Goal: Information Seeking & Learning: Learn about a topic

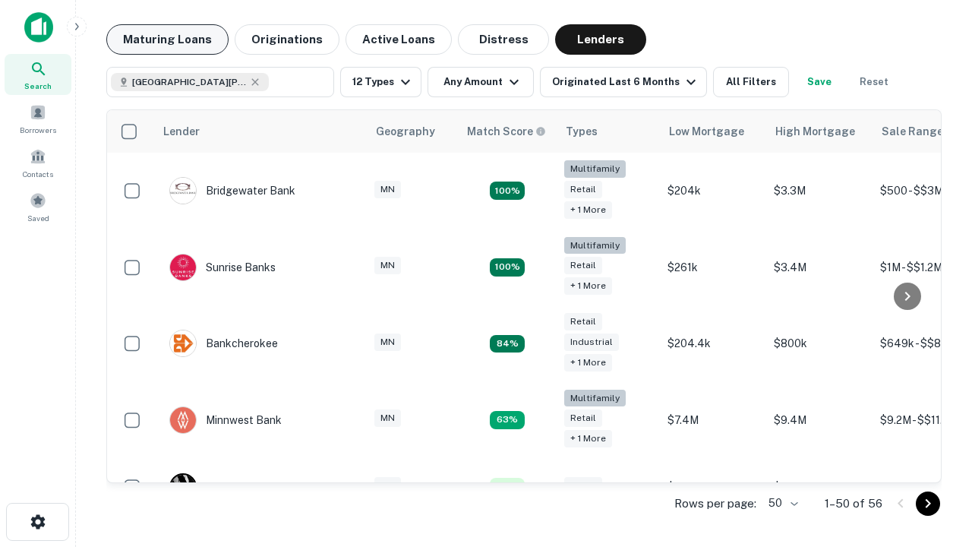
click at [167, 39] on button "Maturing Loans" at bounding box center [167, 39] width 122 height 30
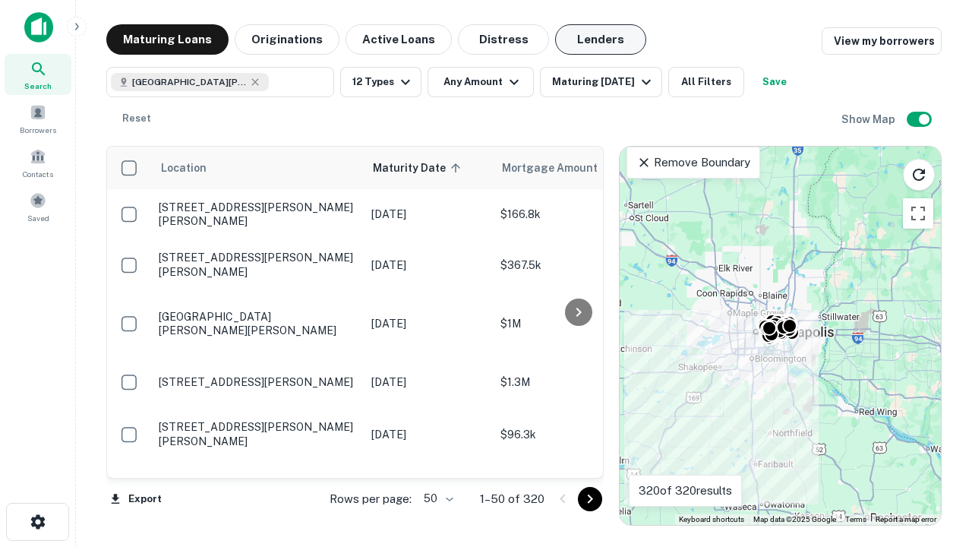
click at [601, 39] on button "Lenders" at bounding box center [600, 39] width 91 height 30
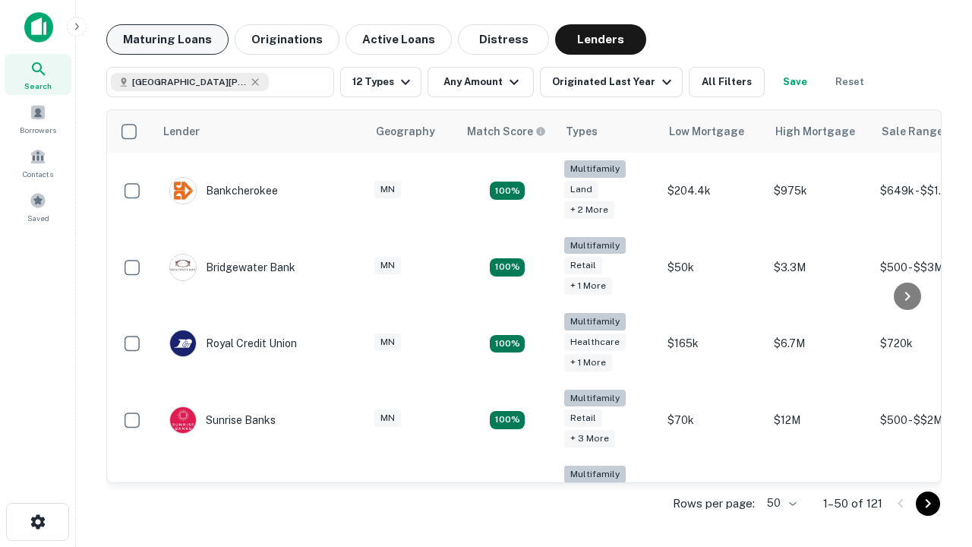
click at [167, 39] on button "Maturing Loans" at bounding box center [167, 39] width 122 height 30
